Goal: Check status: Check status

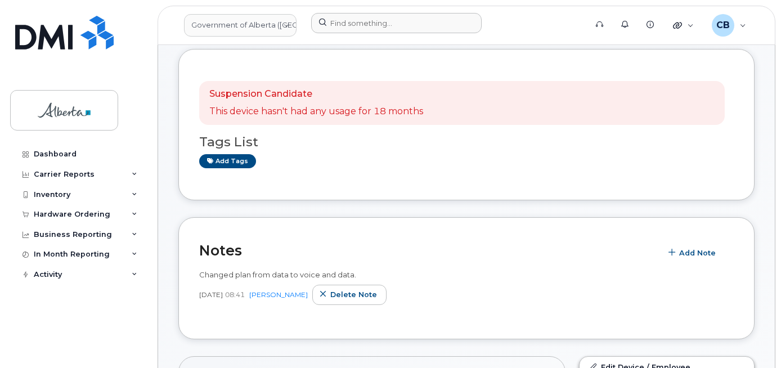
scroll to position [152, 0]
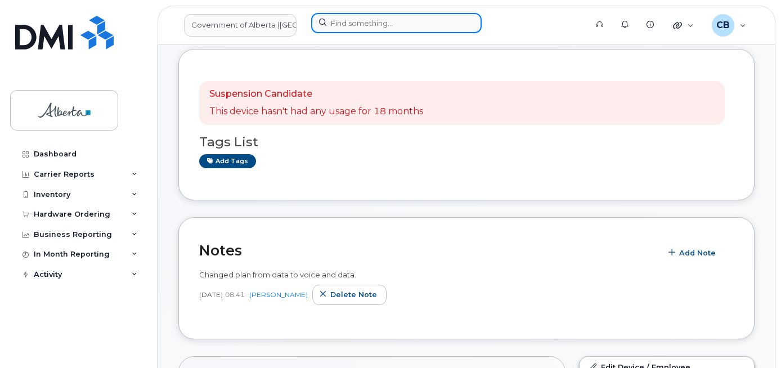
click at [339, 23] on input at bounding box center [396, 23] width 171 height 20
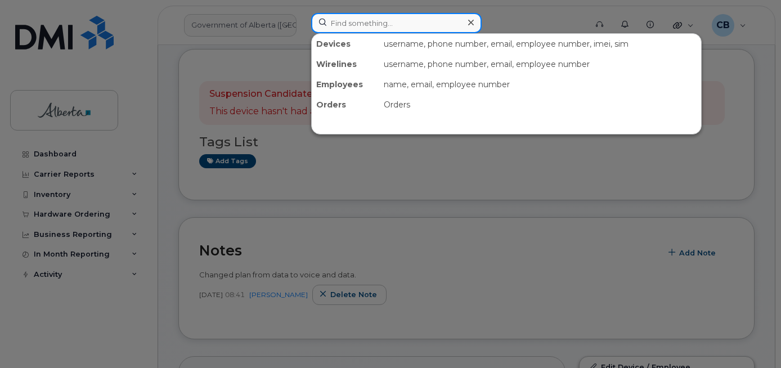
paste input "5873857140"
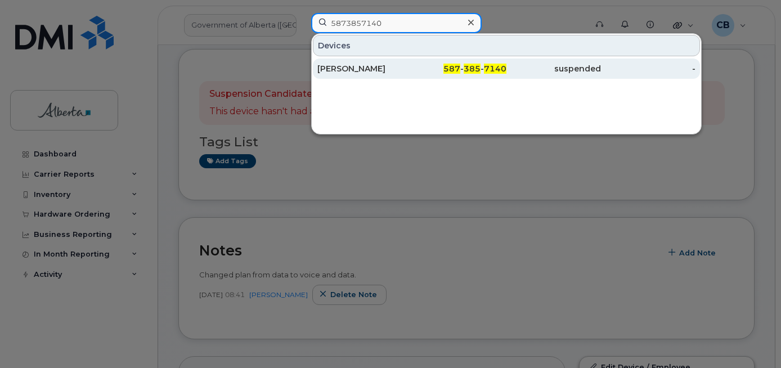
type input "5873857140"
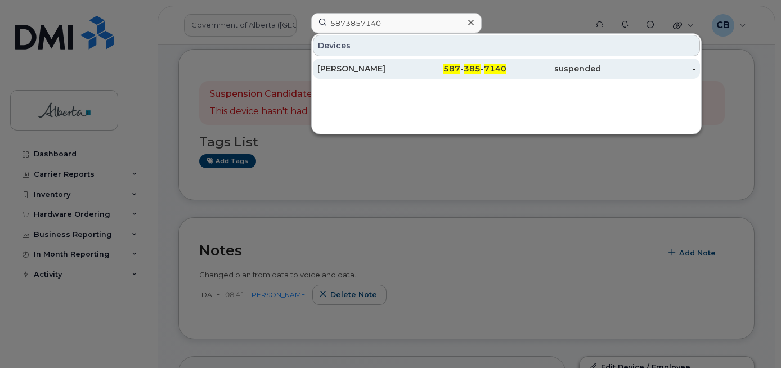
click at [350, 68] on div "[PERSON_NAME]" at bounding box center [364, 68] width 95 height 11
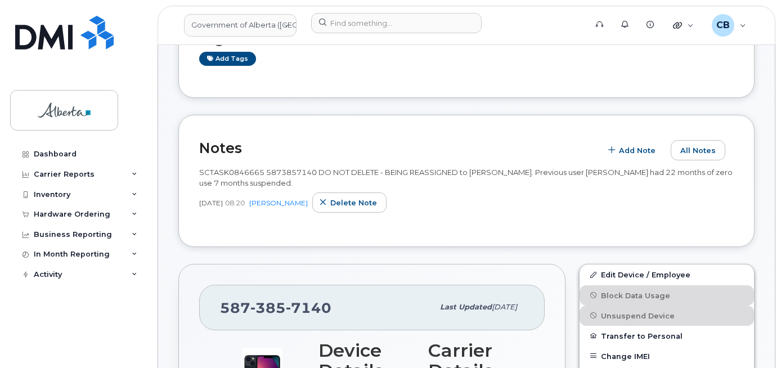
scroll to position [169, 0]
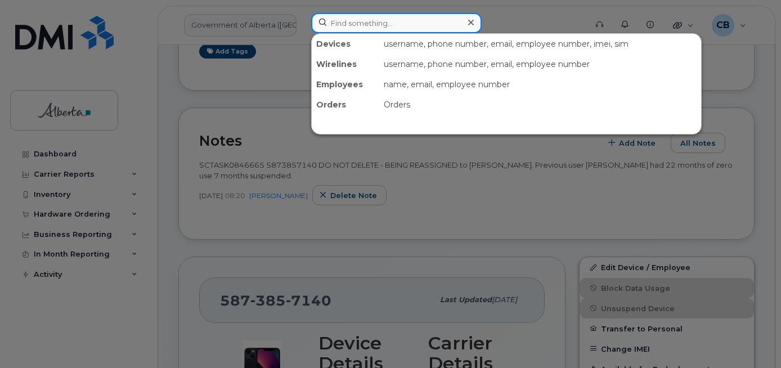
click at [357, 15] on input at bounding box center [396, 23] width 171 height 20
paste input "7802335492"
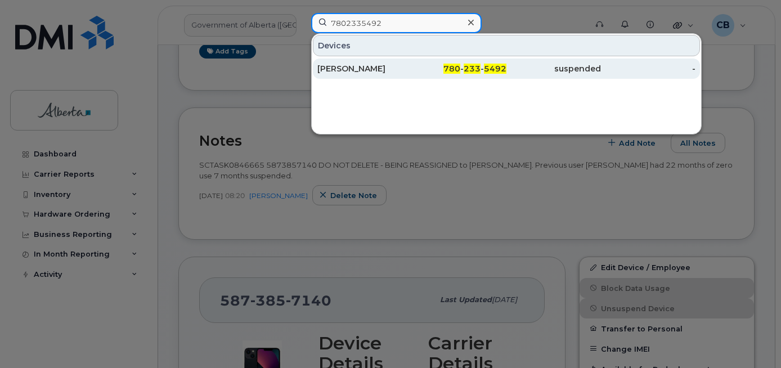
type input "7802335492"
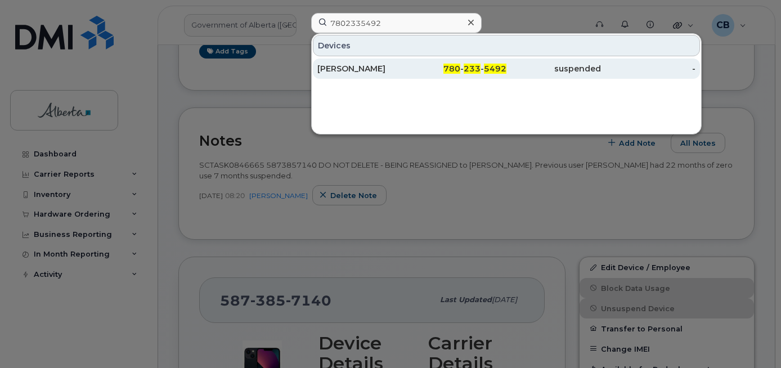
click at [355, 72] on div "Pramod Vasu" at bounding box center [364, 68] width 95 height 11
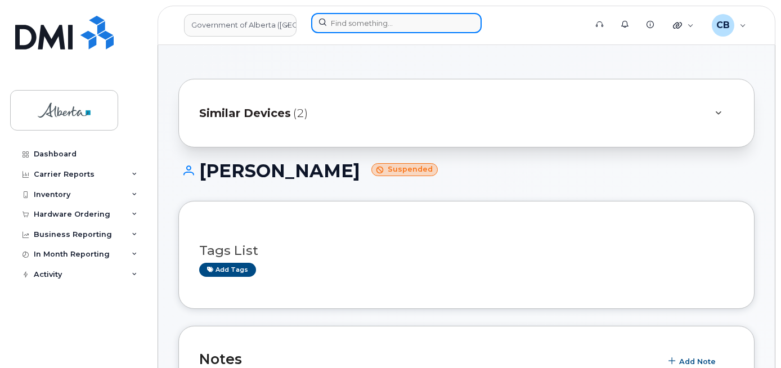
click at [360, 17] on input at bounding box center [396, 23] width 171 height 20
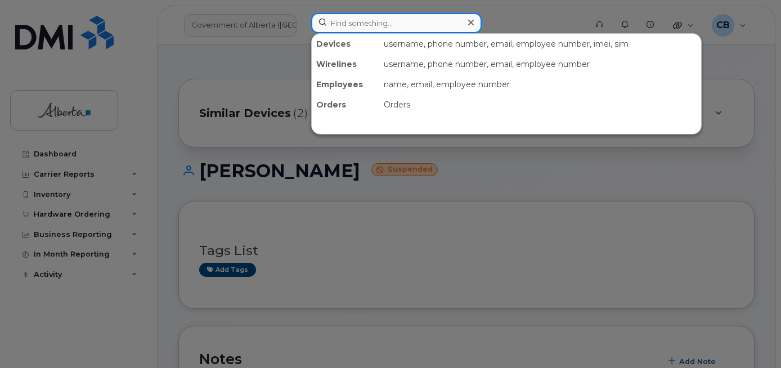
paste input "4033821318"
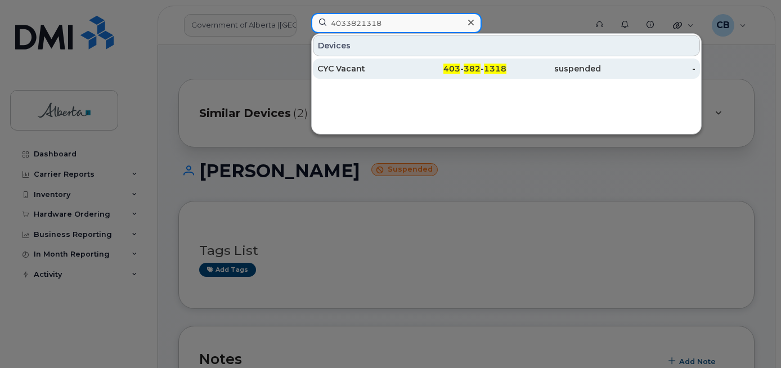
type input "4033821318"
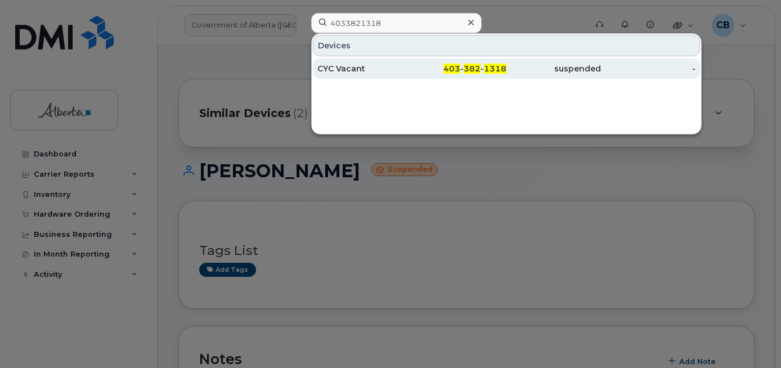
click at [343, 65] on div "CYC Vacant" at bounding box center [364, 68] width 95 height 11
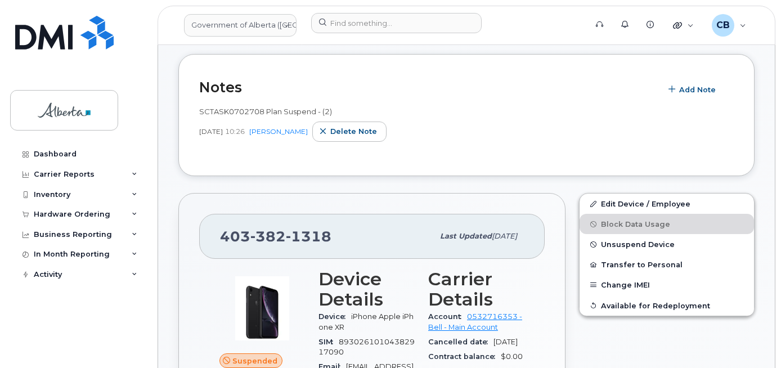
scroll to position [281, 0]
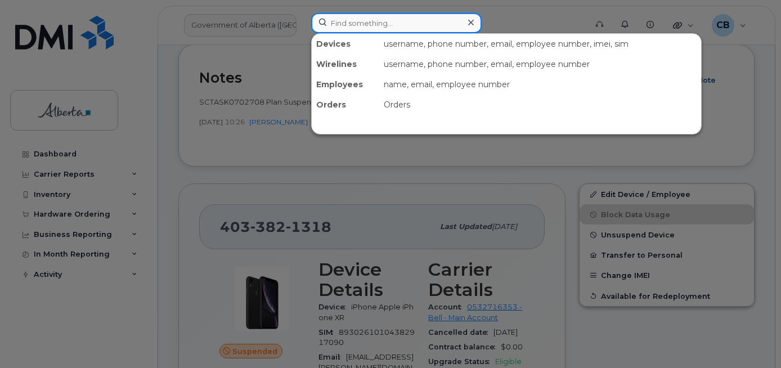
click at [371, 26] on input at bounding box center [396, 23] width 171 height 20
paste input "7802376578"
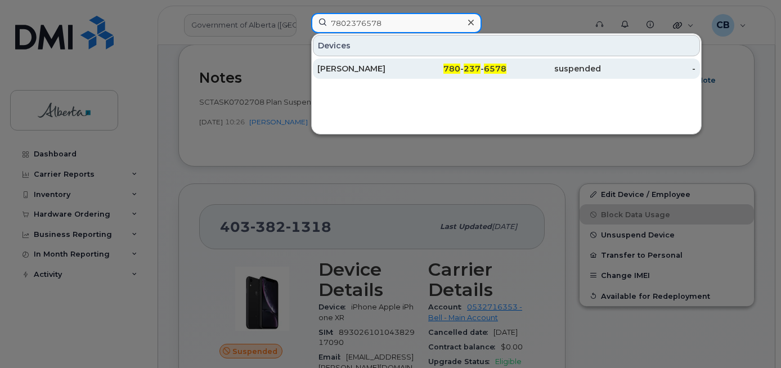
type input "7802376578"
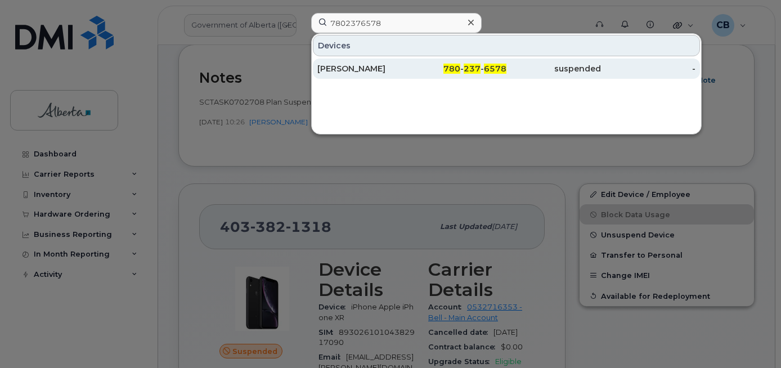
click at [354, 66] on div "Susan Chokka" at bounding box center [364, 68] width 95 height 11
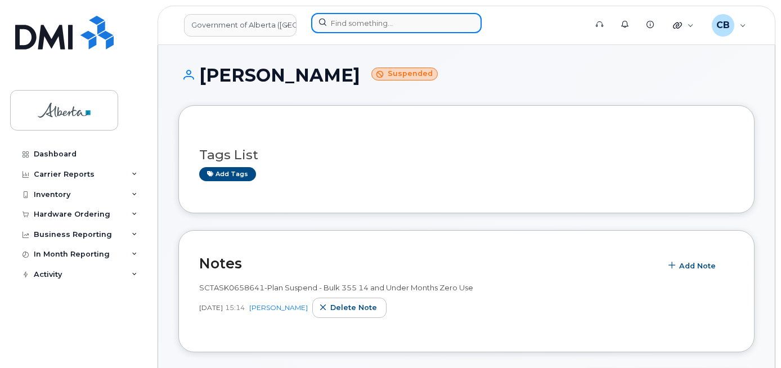
click at [360, 20] on input at bounding box center [396, 23] width 171 height 20
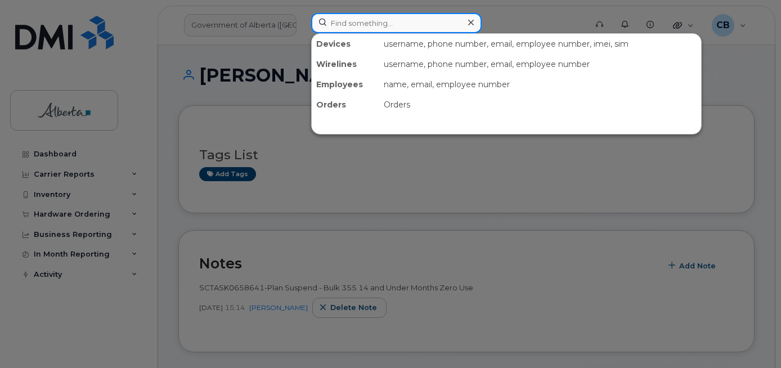
paste input "5873857140"
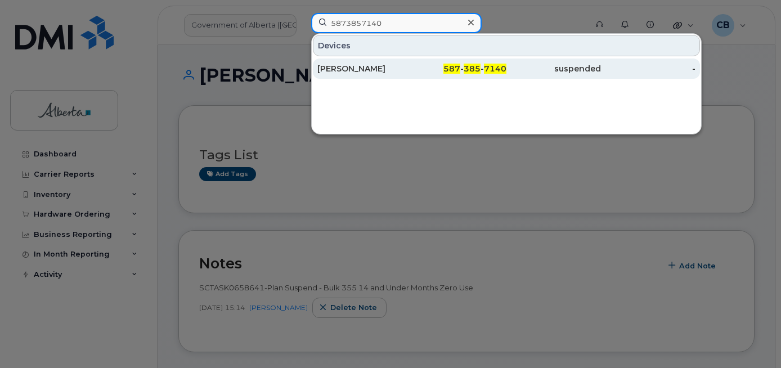
type input "5873857140"
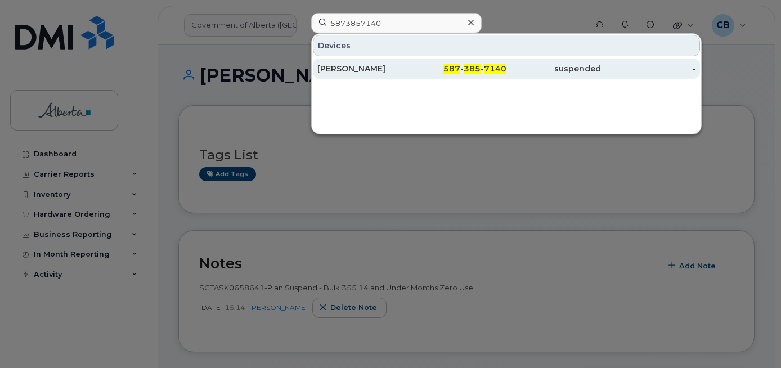
click at [345, 62] on div "[PERSON_NAME]" at bounding box center [364, 69] width 95 height 20
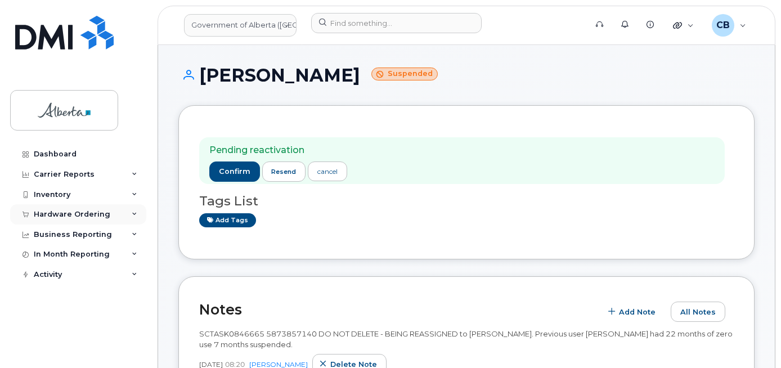
click at [52, 214] on div "Hardware Ordering" at bounding box center [72, 214] width 77 height 9
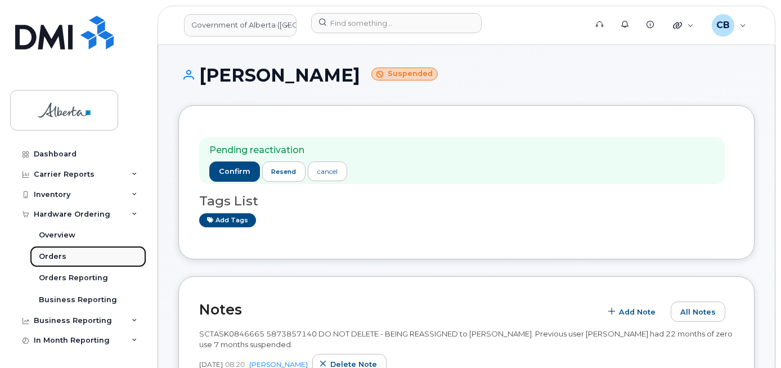
click at [48, 253] on div "Orders" at bounding box center [53, 257] width 28 height 10
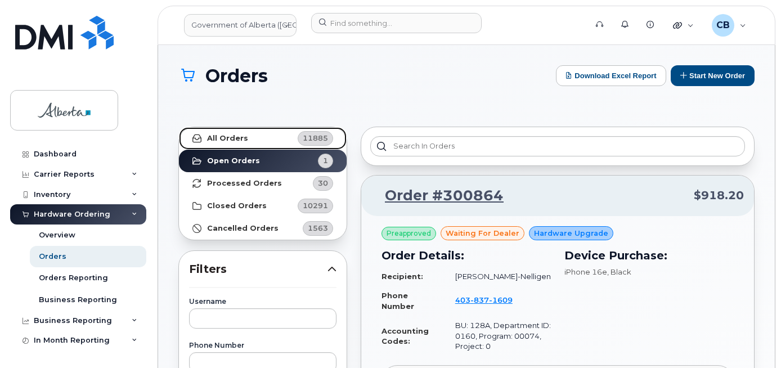
click at [218, 133] on link "All Orders 11885" at bounding box center [263, 138] width 168 height 23
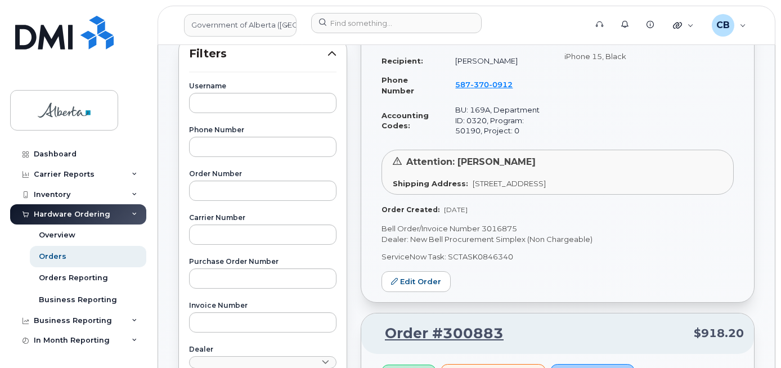
scroll to position [225, 0]
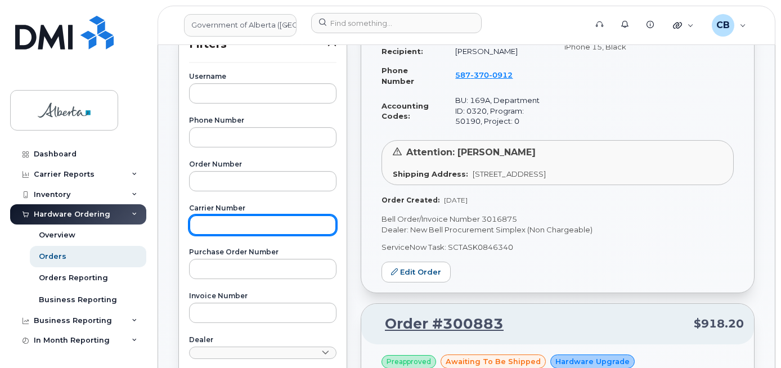
click at [205, 223] on input "text" at bounding box center [262, 225] width 147 height 20
paste input "3015750"
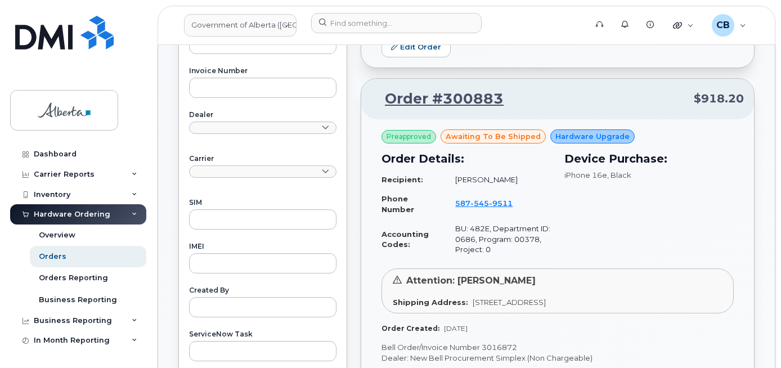
scroll to position [563, 0]
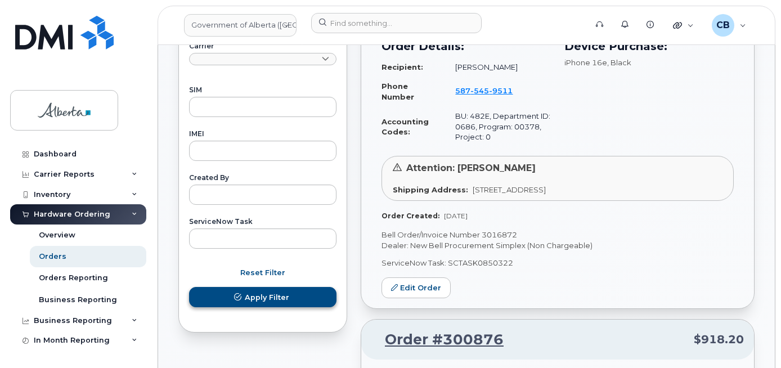
type input "3015750"
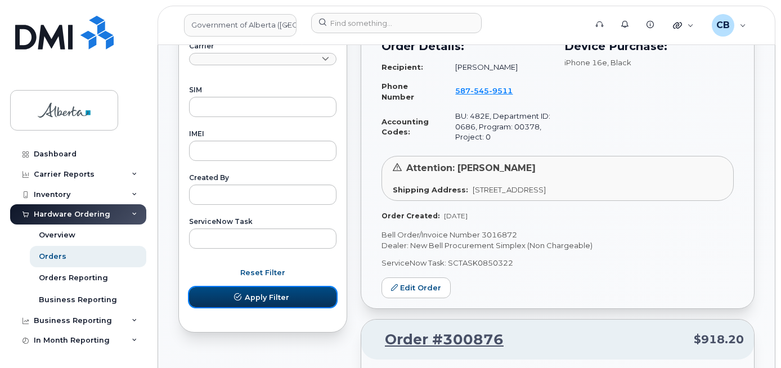
click at [278, 299] on span "Apply Filter" at bounding box center [267, 297] width 44 height 11
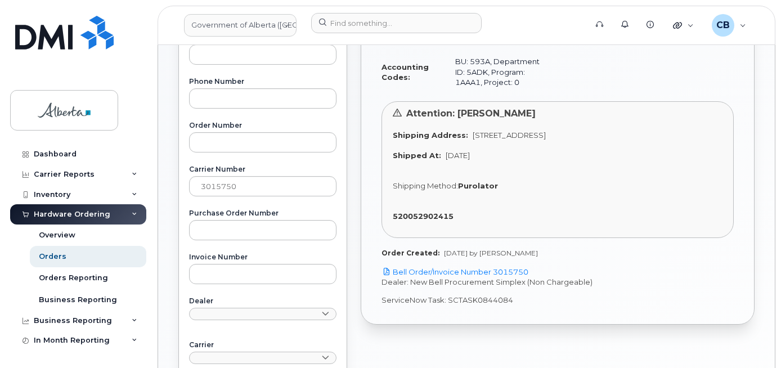
scroll to position [281, 0]
